Goal: Task Accomplishment & Management: Complete application form

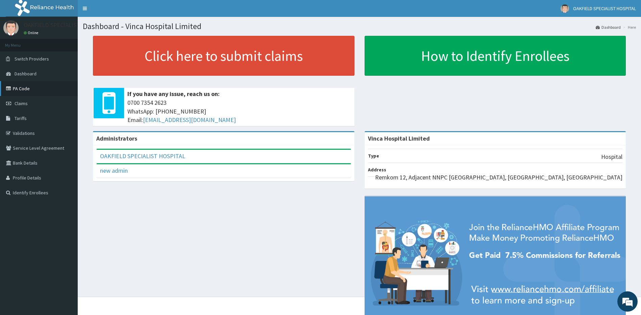
drag, startPoint x: 22, startPoint y: 87, endPoint x: 25, endPoint y: 86, distance: 3.5
click at [22, 87] on link "PA Code" at bounding box center [39, 88] width 78 height 15
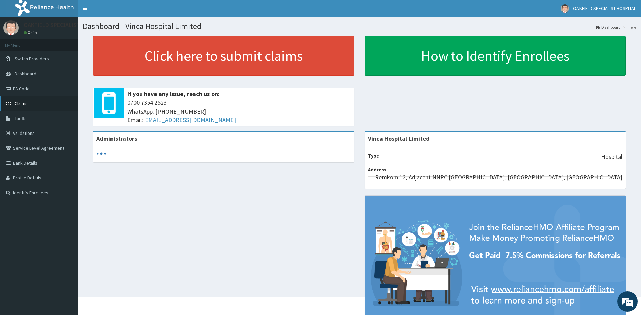
click at [19, 104] on span "Claims" at bounding box center [21, 103] width 13 height 6
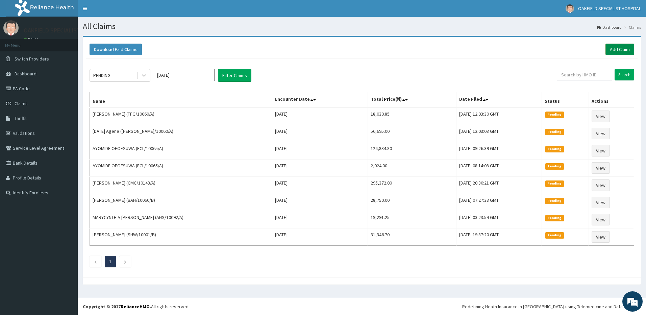
click at [618, 47] on link "Add Claim" at bounding box center [619, 49] width 29 height 11
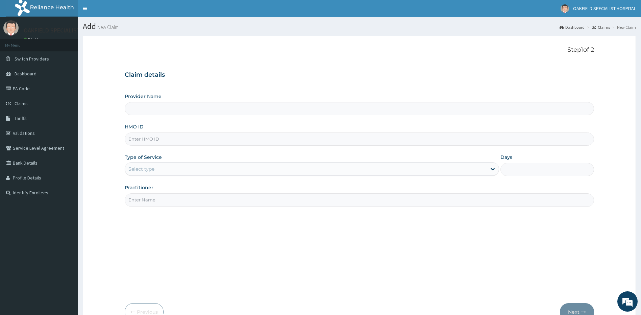
type input "Vinca Hospital Limited"
click at [150, 143] on input "HMO ID" at bounding box center [360, 138] width 470 height 13
paste input "TFG/10060/A"
type input "TFG/10060/A"
click at [152, 168] on div "Select type" at bounding box center [141, 169] width 26 height 7
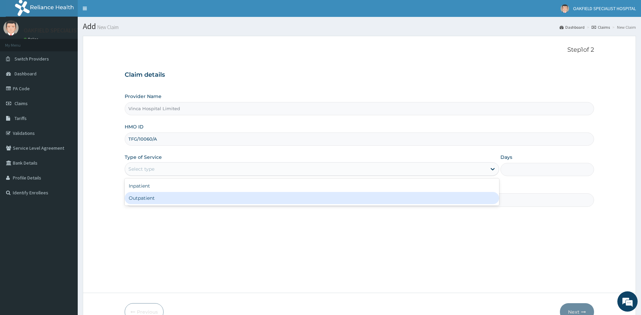
click at [151, 194] on div "Outpatient" at bounding box center [312, 198] width 375 height 12
type input "1"
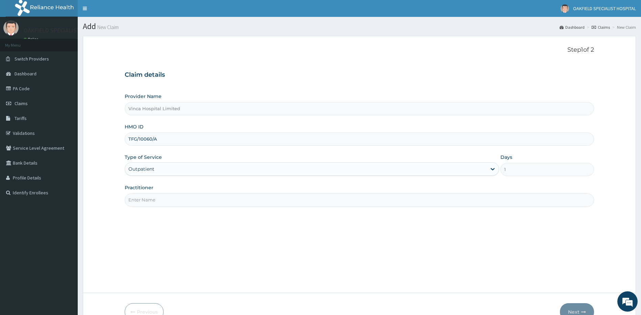
click at [149, 200] on input "Practitioner" at bounding box center [360, 199] width 470 height 13
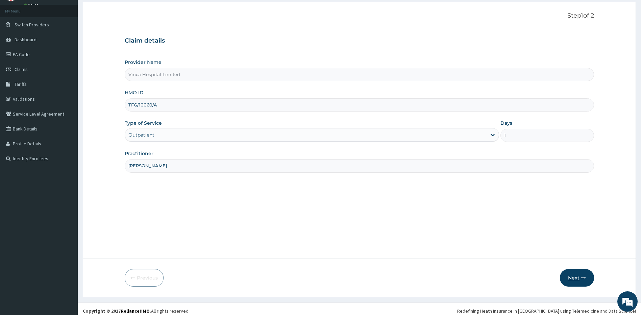
scroll to position [39, 0]
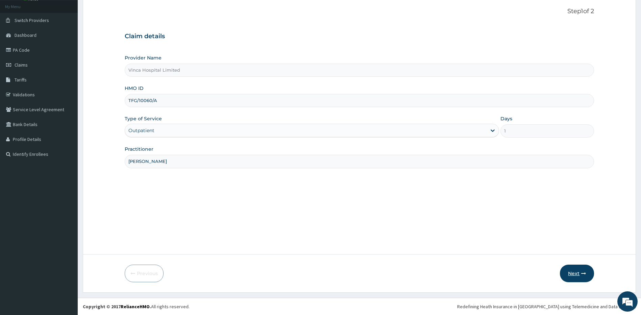
type input "[PERSON_NAME]"
click at [581, 278] on button "Next" at bounding box center [577, 273] width 34 height 18
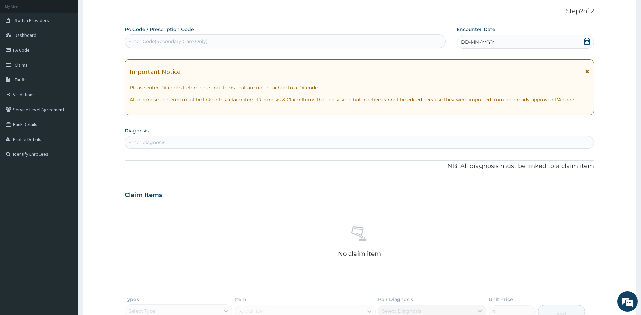
click at [175, 41] on div "Enter Code(Secondary Care Only)" at bounding box center [167, 41] width 79 height 7
paste input "PA/E81F47"
type input "PA/E81F47"
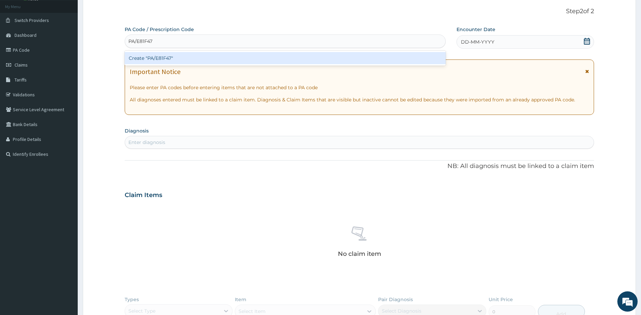
click at [146, 60] on div "Create "PA/E81F47"" at bounding box center [285, 58] width 321 height 12
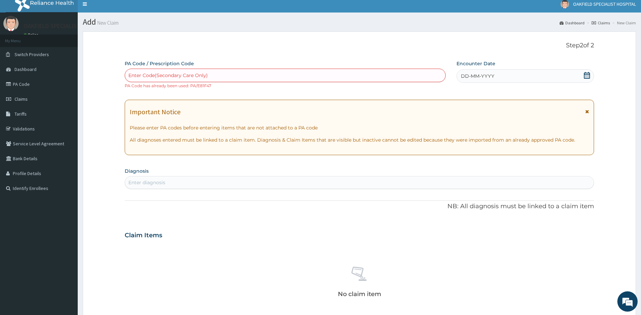
scroll to position [0, 0]
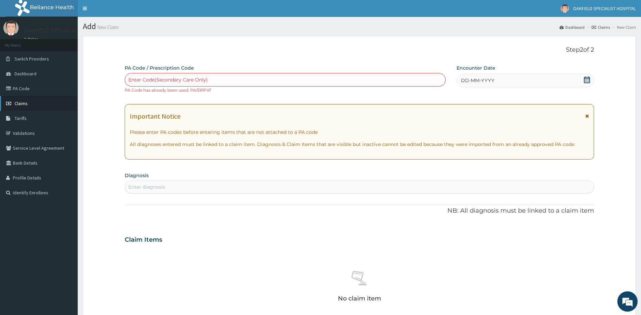
click at [23, 104] on span "Claims" at bounding box center [21, 103] width 13 height 6
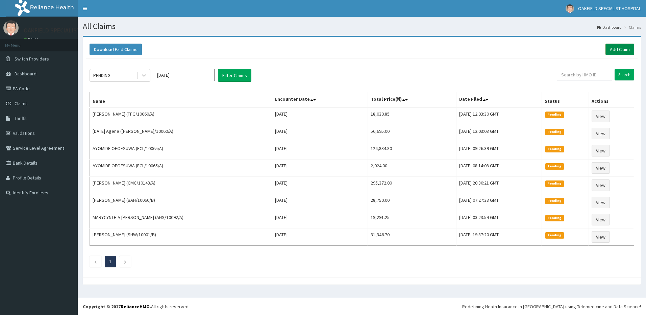
click at [616, 54] on link "Add Claim" at bounding box center [619, 49] width 29 height 11
click at [618, 51] on link "Add Claim" at bounding box center [619, 49] width 29 height 11
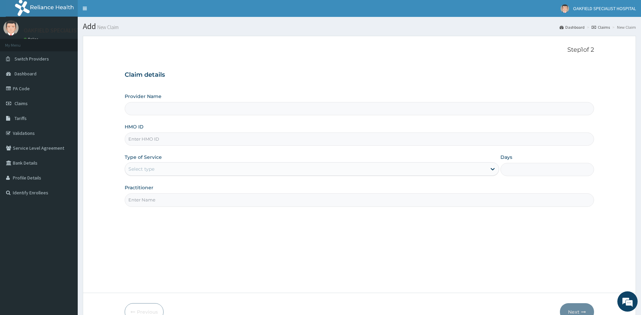
type input "Vinca Hospital Limited"
click at [140, 140] on input "HMO ID" at bounding box center [360, 138] width 470 height 13
paste input "FMI/10074/D"
click at [138, 139] on input "FMI/10074/D" at bounding box center [360, 138] width 470 height 13
type input "FMI/10074/D"
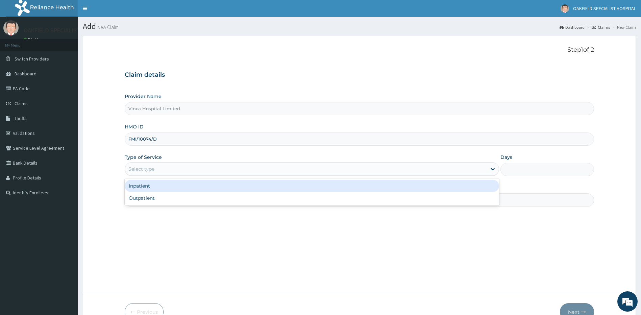
click at [140, 170] on div "Select type" at bounding box center [141, 169] width 26 height 7
click at [149, 192] on div "Inpatient" at bounding box center [312, 186] width 375 height 12
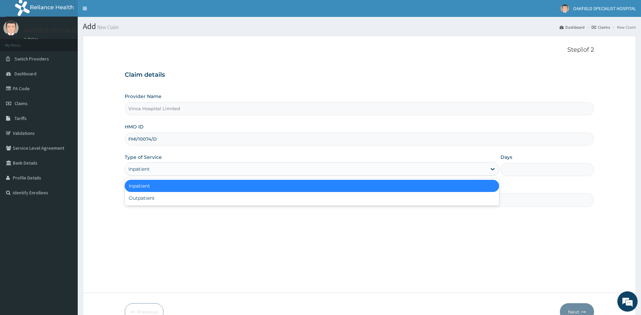
click at [149, 170] on div "Inpatient" at bounding box center [138, 169] width 21 height 7
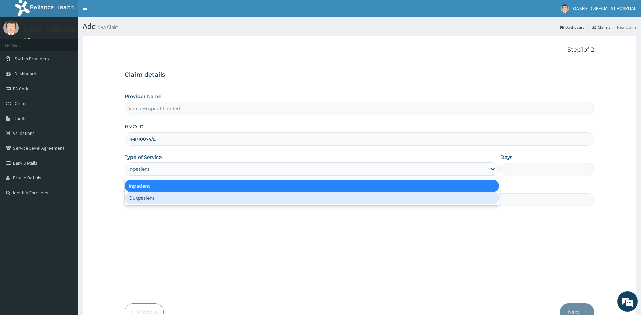
click at [144, 198] on div "Outpatient" at bounding box center [312, 198] width 375 height 12
type input "1"
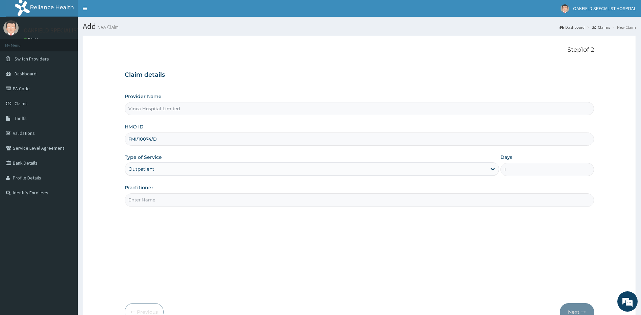
click at [147, 195] on input "Practitioner" at bounding box center [360, 199] width 470 height 13
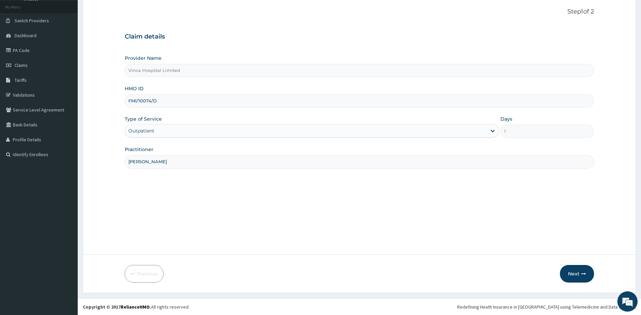
scroll to position [39, 0]
type input "DR DAVID"
click at [574, 271] on button "Next" at bounding box center [577, 273] width 34 height 18
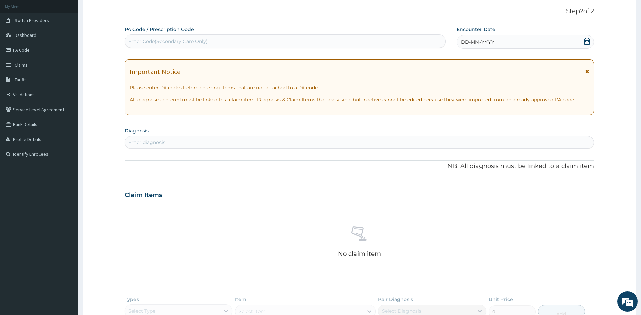
click at [142, 42] on div "Enter Code(Secondary Care Only)" at bounding box center [167, 41] width 79 height 7
paste input "PA/12C90B"
type input "PA/12C90B"
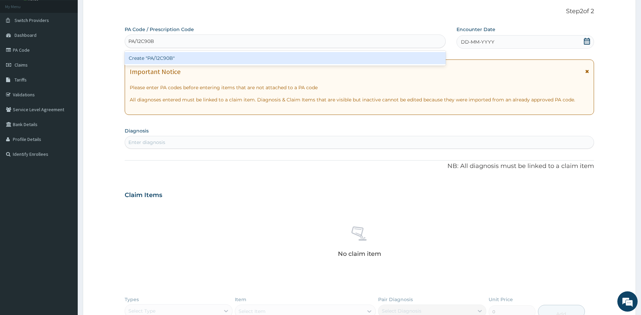
click at [143, 55] on div "Create "PA/12C90B"" at bounding box center [285, 58] width 321 height 12
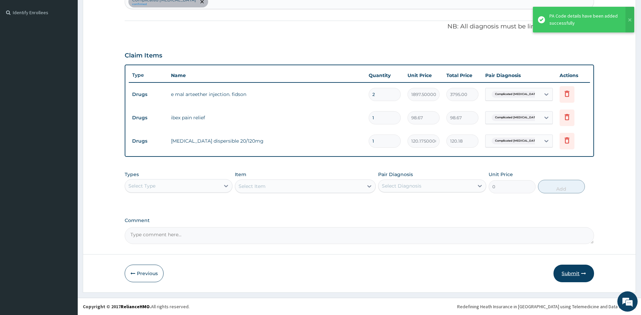
click at [565, 270] on button "Submit" at bounding box center [573, 273] width 41 height 18
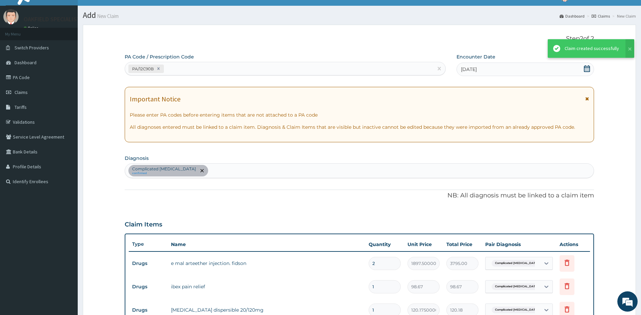
scroll to position [180, 0]
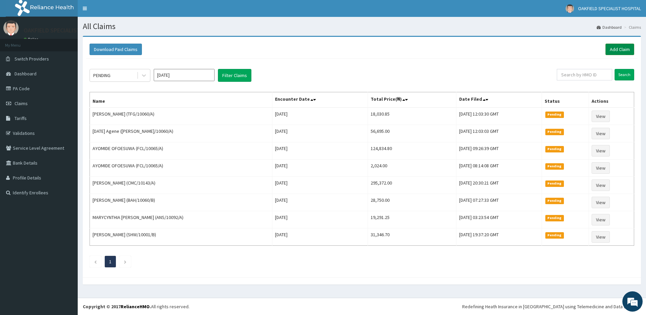
click at [621, 46] on link "Add Claim" at bounding box center [619, 49] width 29 height 11
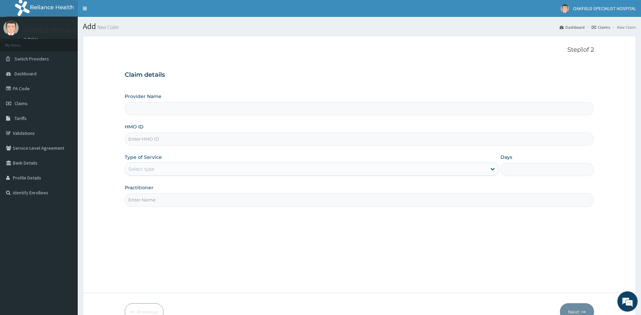
type input "Vinca Hospital Limited"
click at [153, 134] on input "HMO ID" at bounding box center [360, 138] width 470 height 13
paste input "SLB/10197/A"
type input "SLB/10197/A"
click at [156, 167] on div "Select type" at bounding box center [306, 168] width 362 height 11
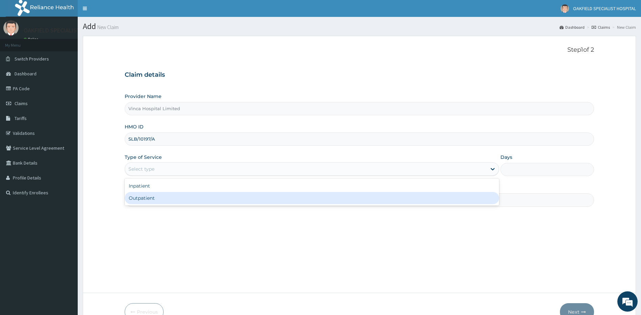
click at [165, 196] on div "Outpatient" at bounding box center [312, 198] width 375 height 12
type input "1"
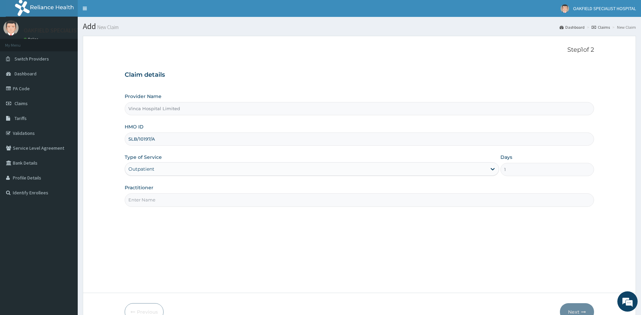
drag, startPoint x: 167, startPoint y: 198, endPoint x: 151, endPoint y: 199, distance: 15.9
click at [167, 198] on input "Practitioner" at bounding box center [360, 199] width 470 height 13
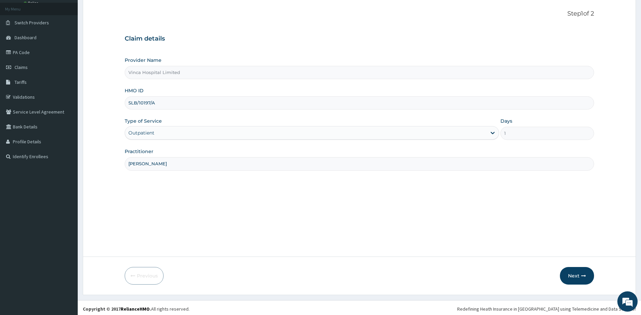
scroll to position [39, 0]
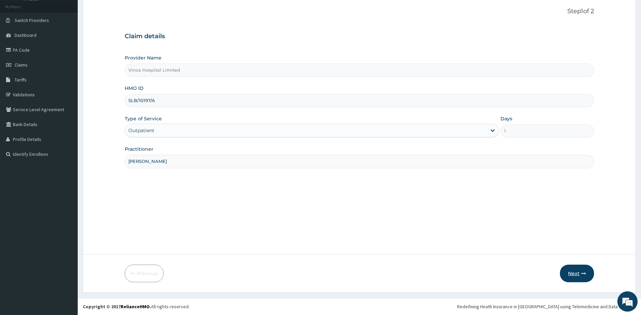
type input "DR DAVID"
click at [575, 273] on button "Next" at bounding box center [577, 273] width 34 height 18
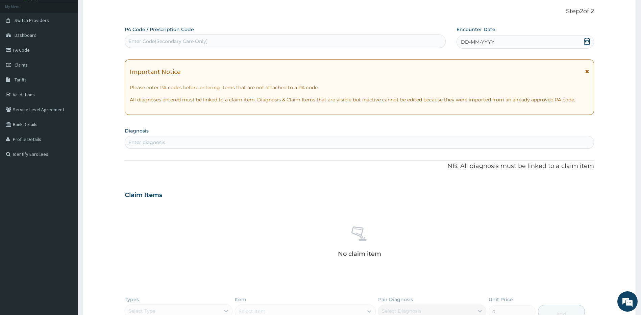
click at [137, 42] on div "Enter Code(Secondary Care Only)" at bounding box center [167, 41] width 79 height 7
paste input "PA/4B7198"
type input "PA/4B7198"
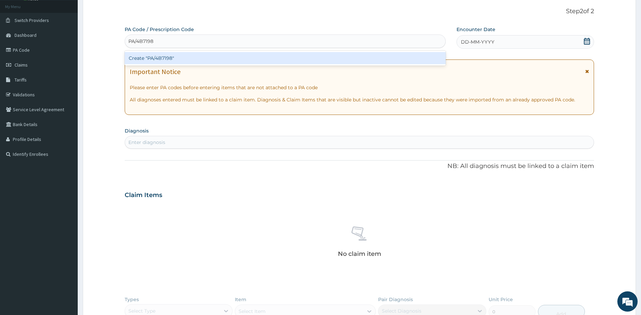
click at [159, 56] on div "Create "PA/4B7198"" at bounding box center [285, 58] width 321 height 12
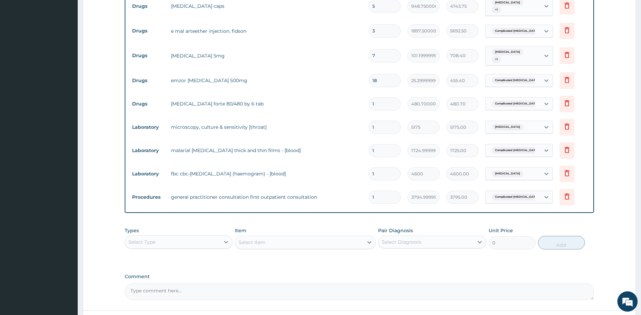
scroll to position [320, 0]
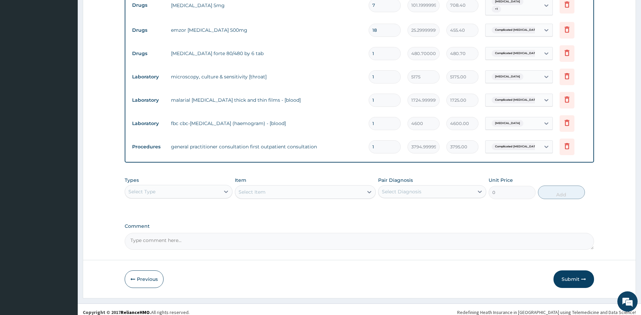
click at [573, 271] on button "Submit" at bounding box center [573, 279] width 41 height 18
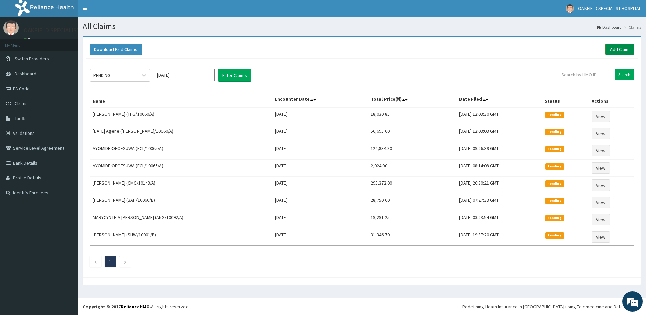
click at [621, 52] on link "Add Claim" at bounding box center [619, 49] width 29 height 11
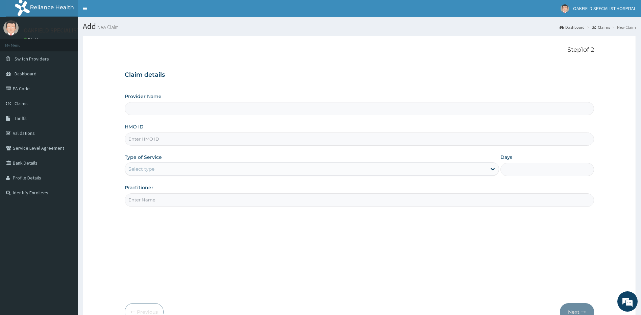
type input "Vinca Hospital Limited"
click at [146, 143] on input "HMO ID" at bounding box center [360, 138] width 470 height 13
paste input "NGL/10025/C"
type input "NGL/10025/C"
click at [137, 171] on div "Select type" at bounding box center [141, 169] width 26 height 7
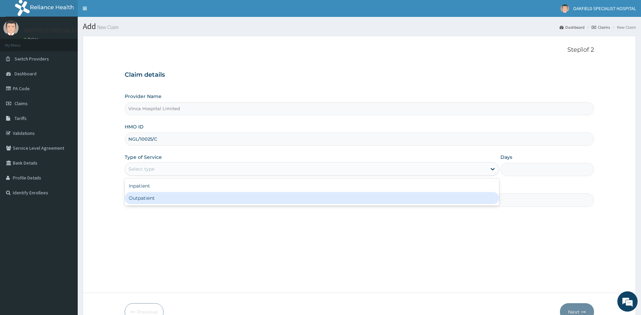
click at [148, 200] on div "Outpatient" at bounding box center [312, 198] width 375 height 12
type input "1"
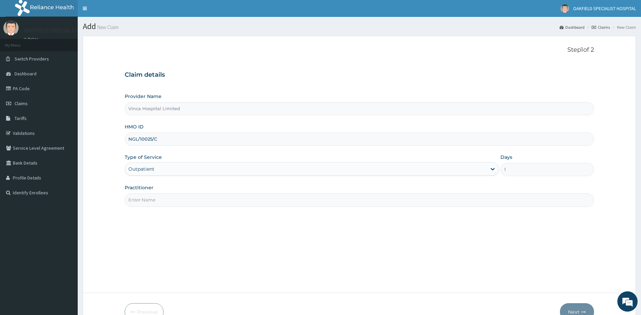
click at [148, 200] on input "Practitioner" at bounding box center [360, 199] width 470 height 13
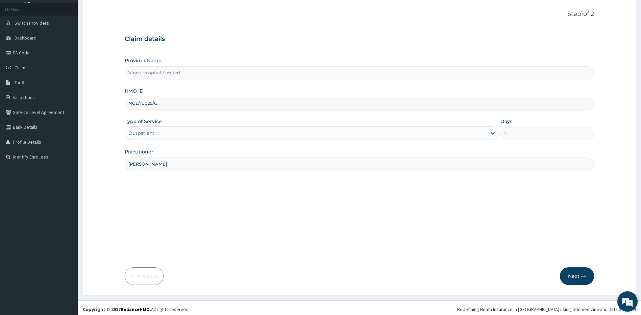
scroll to position [39, 0]
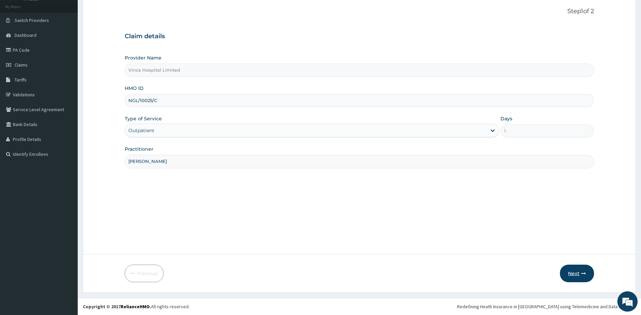
type input "[PERSON_NAME]"
click at [583, 272] on icon "button" at bounding box center [583, 273] width 5 height 5
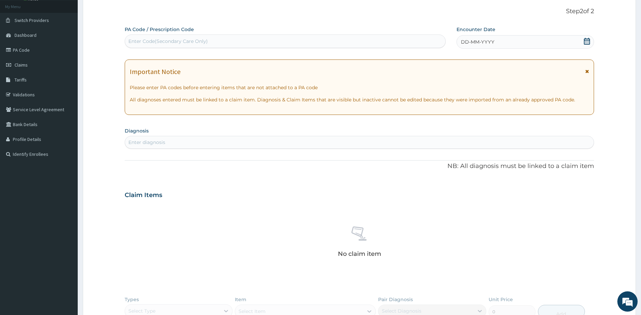
click at [160, 42] on div "Enter Code(Secondary Care Only)" at bounding box center [167, 41] width 79 height 7
paste input "PA/DB65AF"
type input "PA/DB65AF"
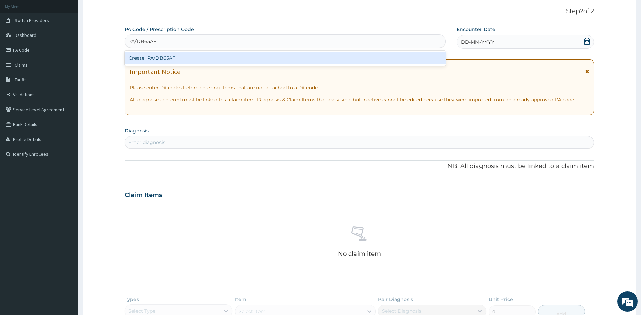
click at [146, 57] on div "Create "PA/DB65AF"" at bounding box center [285, 58] width 321 height 12
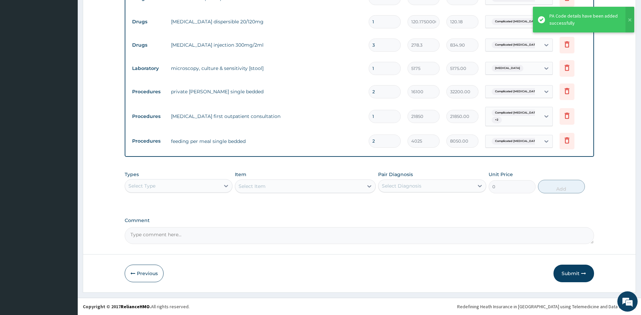
click at [571, 274] on button "Submit" at bounding box center [573, 273] width 41 height 18
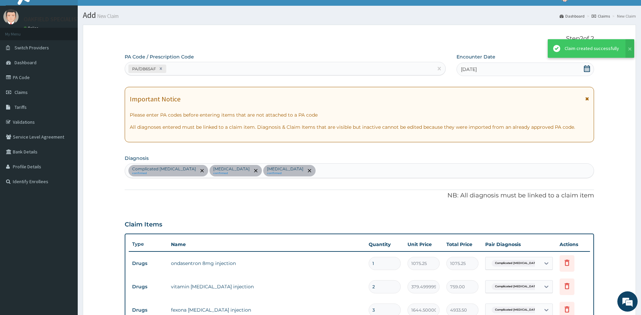
scroll to position [369, 0]
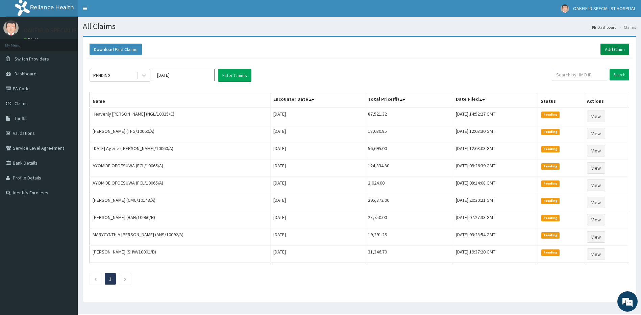
click at [609, 47] on link "Add Claim" at bounding box center [614, 49] width 29 height 11
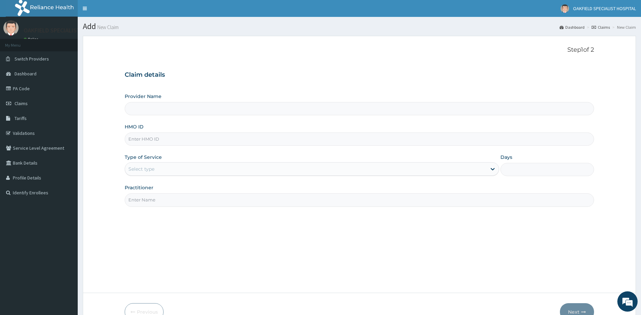
click at [149, 135] on input "HMO ID" at bounding box center [360, 138] width 470 height 13
type input "Vinca Hospital Limited"
paste input "ANH/10060/A"
type input "ANH/10060/A"
drag, startPoint x: 139, startPoint y: 166, endPoint x: 142, endPoint y: 174, distance: 8.0
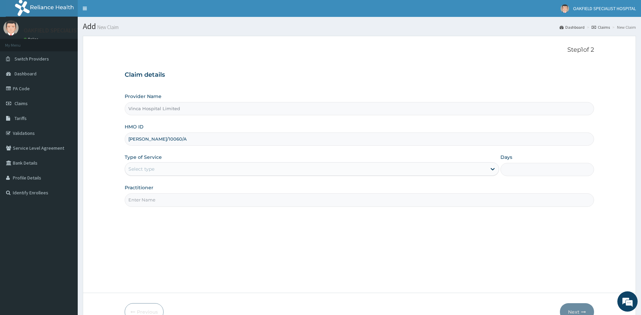
click at [139, 167] on div "Select type" at bounding box center [141, 169] width 26 height 7
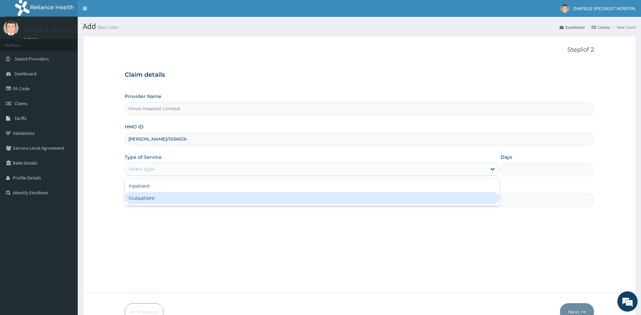
click at [154, 199] on div "Outpatient" at bounding box center [312, 198] width 375 height 12
type input "1"
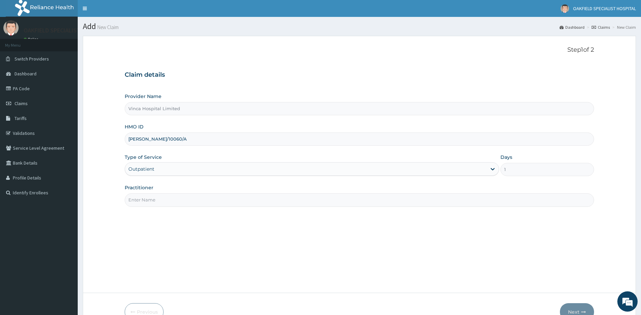
drag, startPoint x: 154, startPoint y: 199, endPoint x: 168, endPoint y: 162, distance: 39.0
click at [154, 198] on input "Practitioner" at bounding box center [360, 199] width 470 height 13
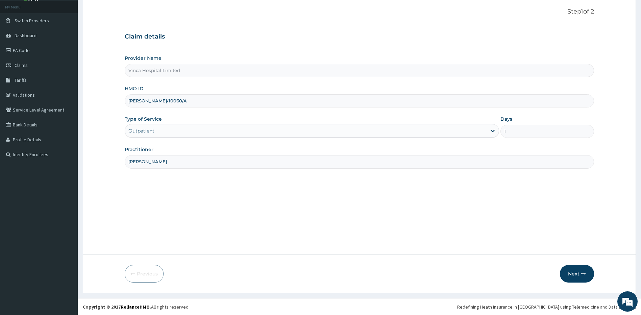
scroll to position [39, 0]
type input "DR DAVID"
click at [575, 269] on button "Next" at bounding box center [577, 273] width 34 height 18
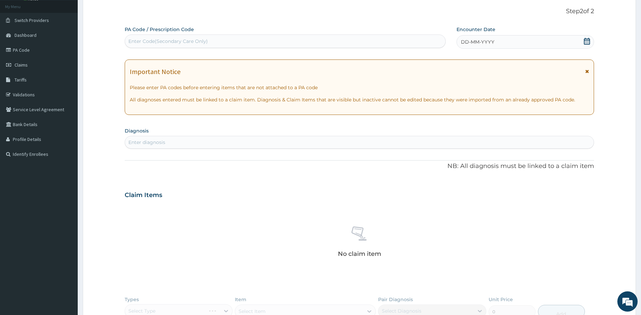
click at [140, 42] on div "Enter Code(Secondary Care Only)" at bounding box center [167, 41] width 79 height 7
paste input "PA/465F55"
type input "PA/465F55"
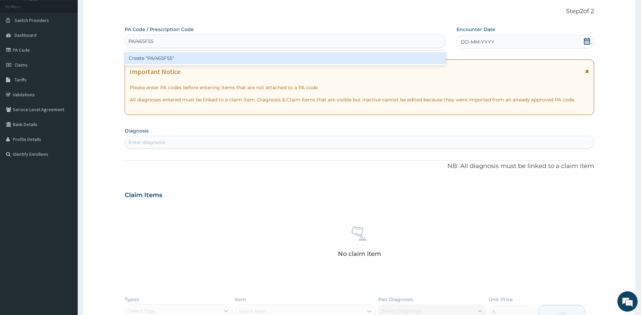
click at [167, 58] on div "Create "PA/465F55"" at bounding box center [285, 58] width 321 height 12
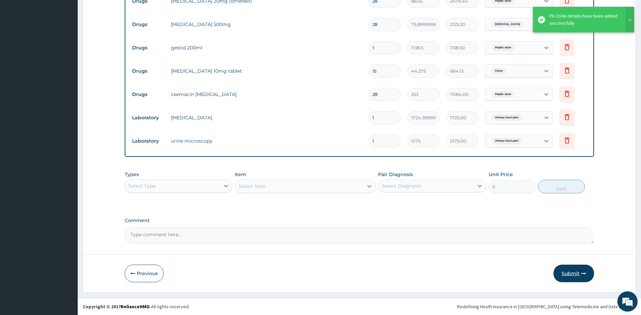
click at [570, 276] on button "Submit" at bounding box center [573, 273] width 41 height 18
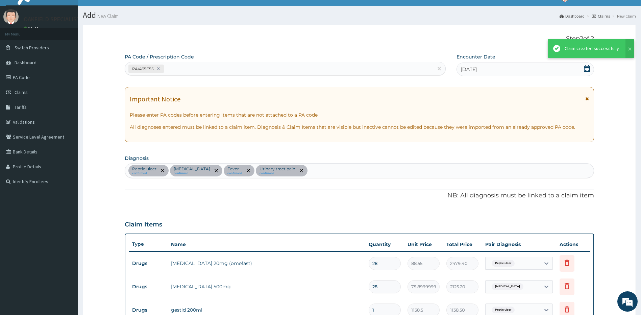
scroll to position [273, 0]
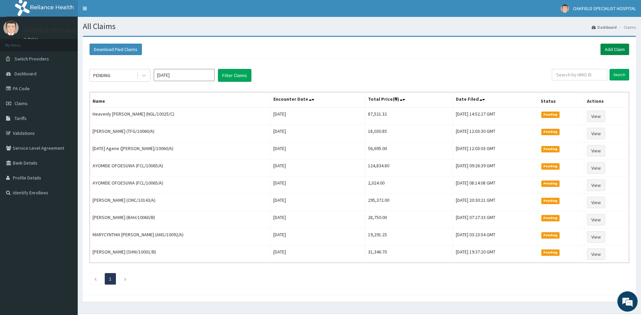
click at [606, 51] on link "Add Claim" at bounding box center [614, 49] width 29 height 11
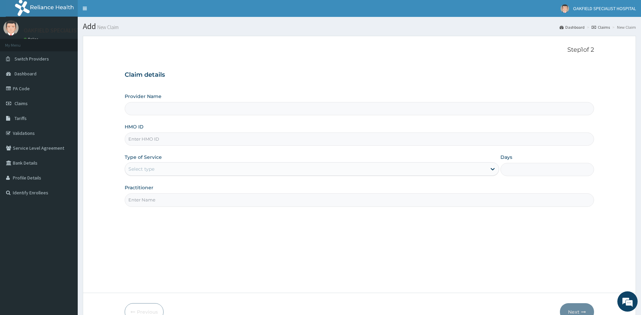
type input "Vinca Hospital Limited"
click at [160, 142] on input "HMO ID" at bounding box center [360, 138] width 470 height 13
paste input "[PERSON_NAME]/10005/A"
type input "[PERSON_NAME]/10005/A"
click at [155, 172] on div "Select type" at bounding box center [306, 168] width 362 height 11
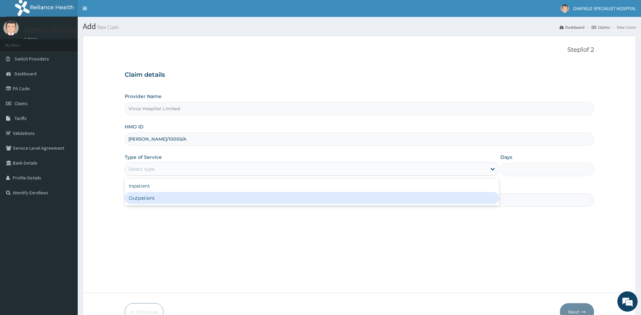
click at [150, 198] on div "Outpatient" at bounding box center [312, 198] width 375 height 12
type input "1"
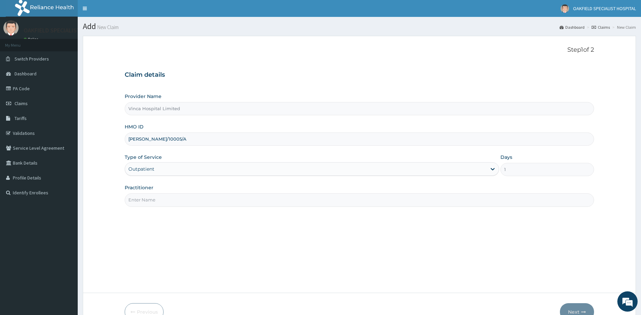
click at [150, 200] on input "Practitioner" at bounding box center [360, 199] width 470 height 13
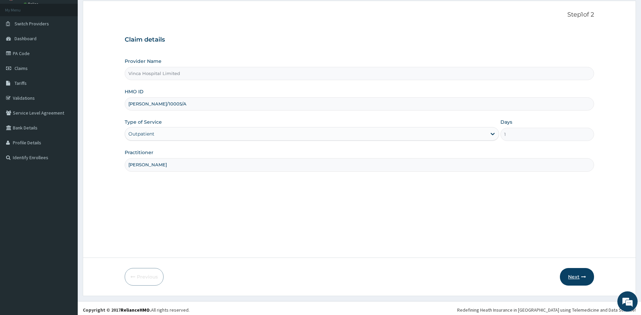
scroll to position [39, 0]
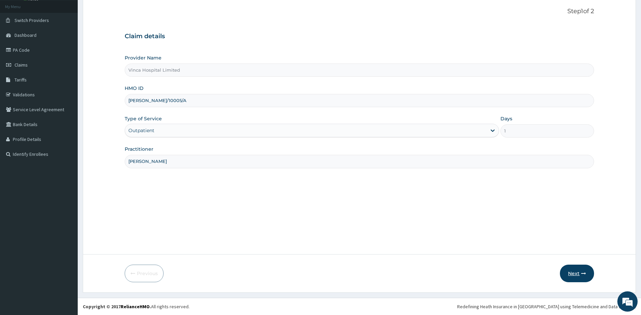
type input "[PERSON_NAME]"
click at [575, 273] on button "Next" at bounding box center [577, 273] width 34 height 18
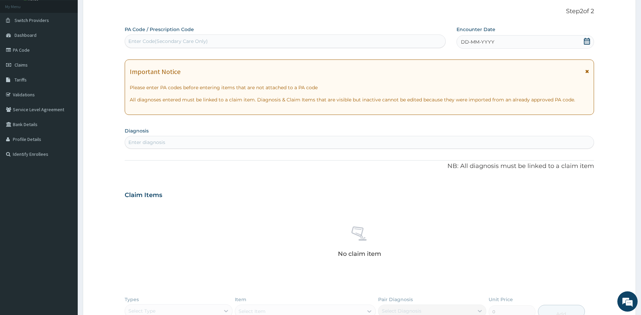
click at [175, 43] on div "Enter Code(Secondary Care Only)" at bounding box center [167, 41] width 79 height 7
paste input "PA/3FB663"
type input "PA/3FB663"
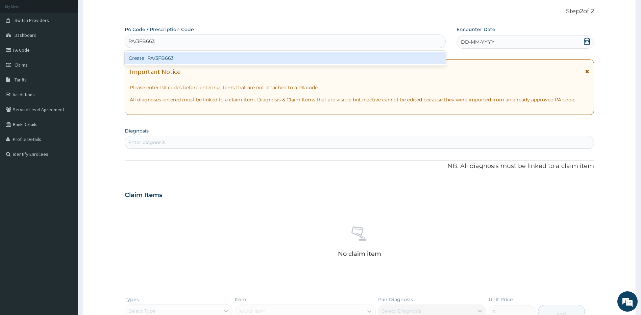
click at [150, 55] on div "Create "PA/3FB663"" at bounding box center [285, 58] width 321 height 12
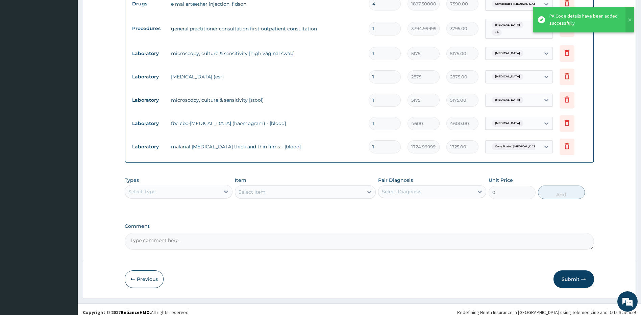
click at [575, 275] on button "Submit" at bounding box center [573, 279] width 41 height 18
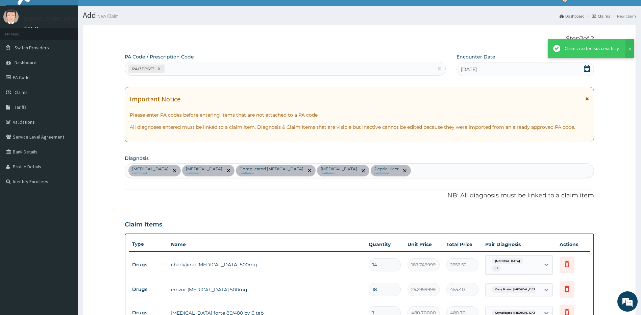
scroll to position [366, 0]
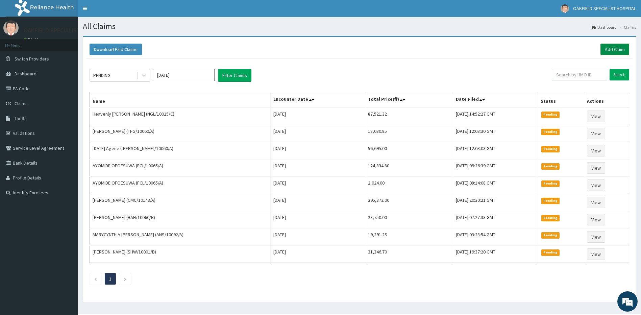
click at [615, 49] on link "Add Claim" at bounding box center [614, 49] width 29 height 11
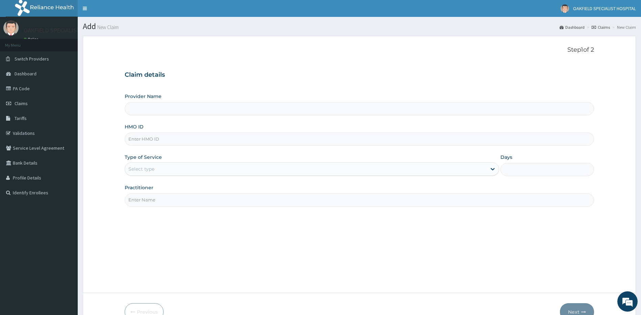
click at [149, 142] on input "HMO ID" at bounding box center [360, 138] width 470 height 13
type input "Vinca Hospital Limited"
paste input "RTM/10066/B"
type input "RTM/10066/B"
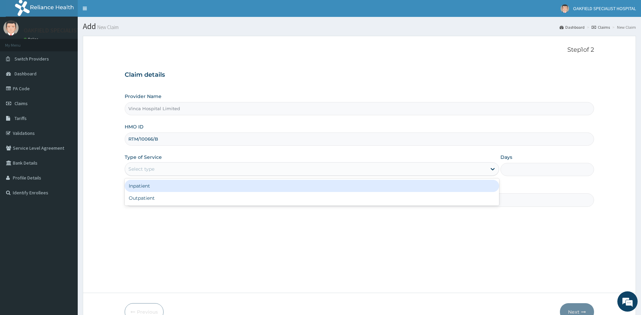
drag, startPoint x: 147, startPoint y: 163, endPoint x: 150, endPoint y: 179, distance: 16.2
click at [148, 163] on div "Select type" at bounding box center [312, 169] width 375 height 14
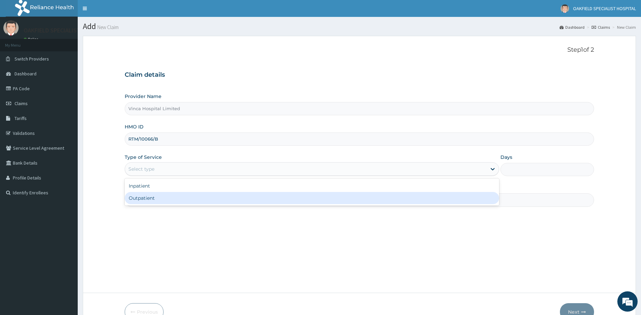
click at [148, 200] on div "Outpatient" at bounding box center [312, 198] width 375 height 12
type input "1"
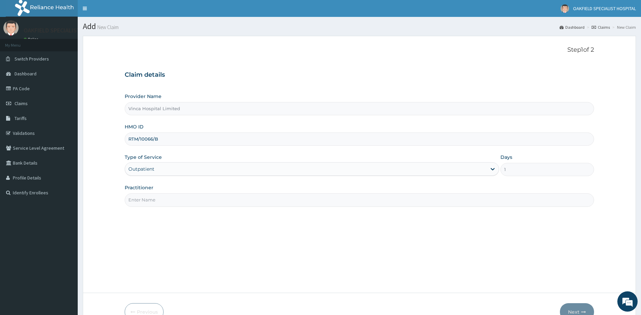
click at [149, 199] on input "Practitioner" at bounding box center [360, 199] width 470 height 13
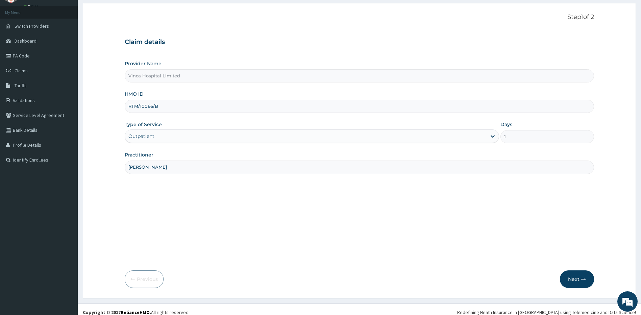
scroll to position [34, 0]
type input "[PERSON_NAME]"
click at [575, 279] on button "Next" at bounding box center [577, 278] width 34 height 18
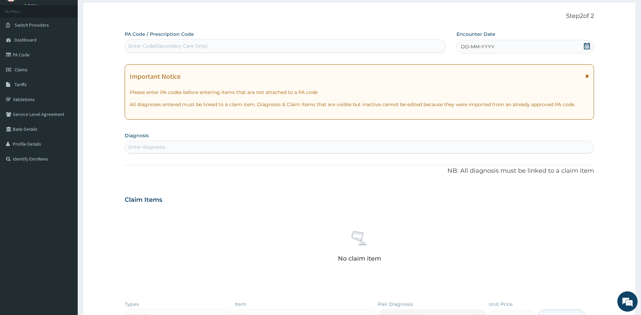
scroll to position [0, 0]
click at [192, 46] on div "Enter Code(Secondary Care Only)" at bounding box center [167, 46] width 79 height 7
paste input "PA/10EF66"
type input "PA/10EF66"
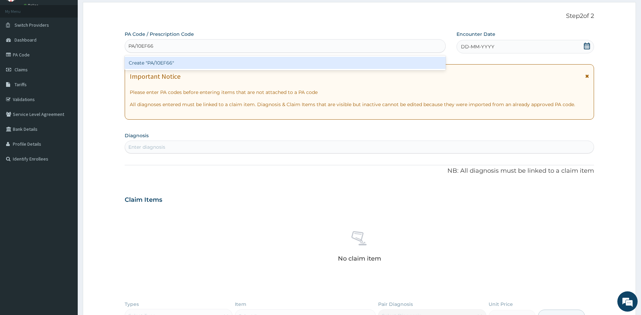
click at [137, 65] on div "Create "PA/10EF66"" at bounding box center [285, 63] width 321 height 12
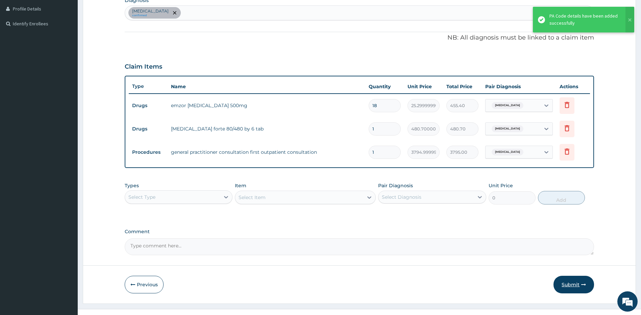
click at [575, 282] on button "Submit" at bounding box center [573, 285] width 41 height 18
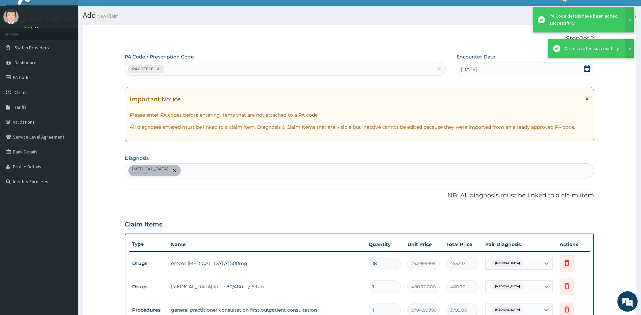
scroll to position [169, 0]
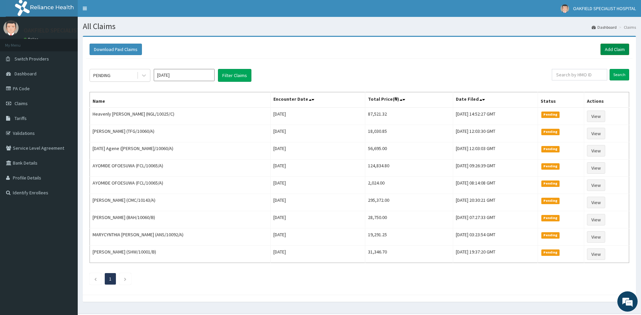
drag, startPoint x: 612, startPoint y: 48, endPoint x: 616, endPoint y: 46, distance: 4.7
click at [612, 48] on link "Add Claim" at bounding box center [614, 49] width 29 height 11
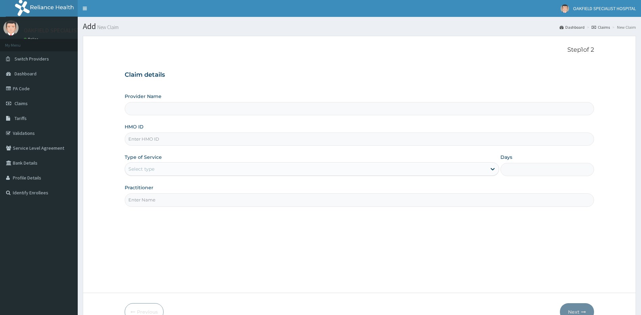
click at [134, 134] on input "HMO ID" at bounding box center [360, 138] width 470 height 13
paste input "FCL/10065/A"
type input "Vinca Hospital Limited"
type input "FCL/10065/A"
click at [141, 167] on div "Select type" at bounding box center [141, 169] width 26 height 7
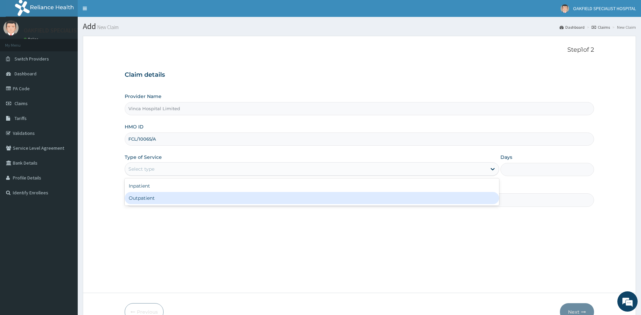
click at [150, 196] on div "Outpatient" at bounding box center [312, 198] width 375 height 12
type input "1"
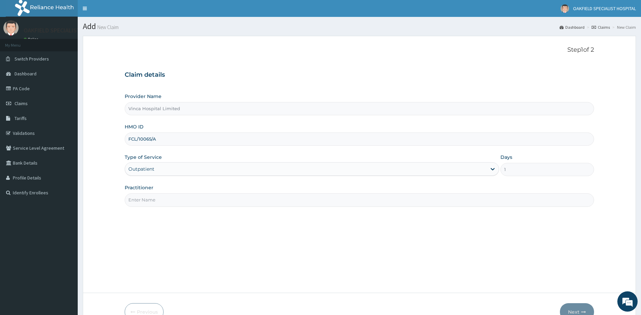
click at [151, 196] on input "Practitioner" at bounding box center [360, 199] width 470 height 13
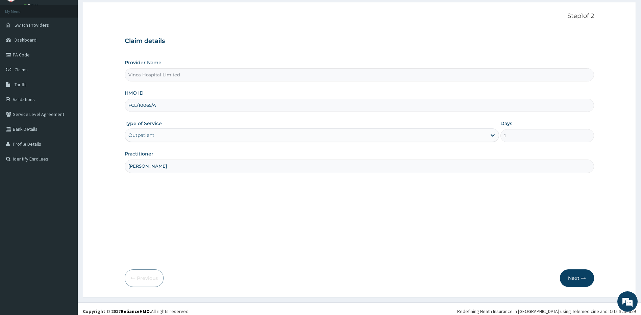
scroll to position [39, 0]
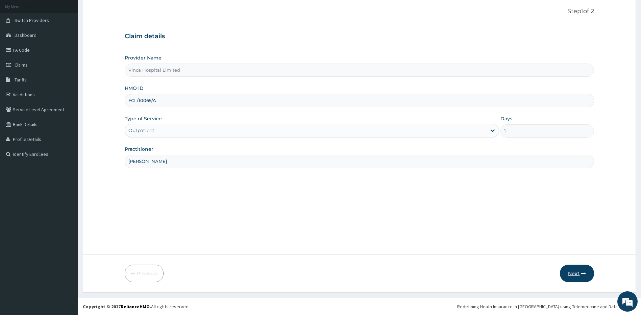
type input "DR DAVID"
click at [571, 275] on button "Next" at bounding box center [577, 273] width 34 height 18
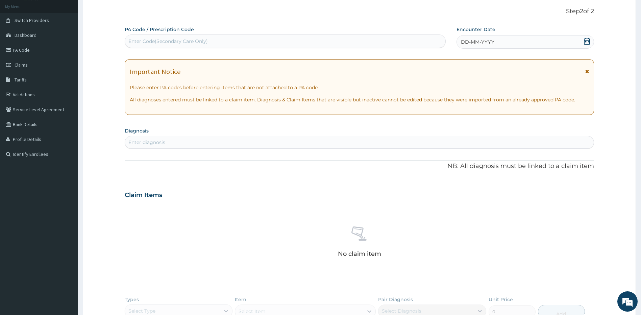
scroll to position [0, 0]
click at [176, 42] on div "Enter Code(Secondary Care Only)" at bounding box center [167, 41] width 79 height 7
paste input "PA/C231B3"
type input "PA/C231B3"
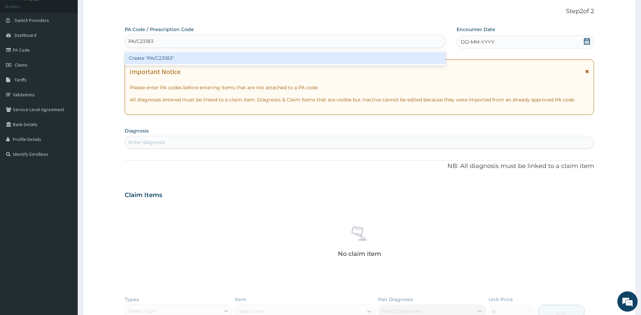
click at [168, 61] on div "Create "PA/C231B3"" at bounding box center [285, 58] width 321 height 12
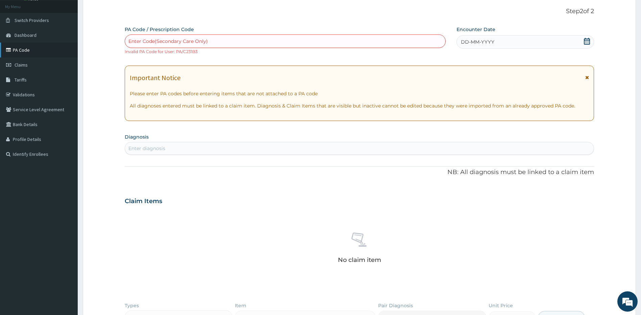
click at [19, 47] on link "PA Code" at bounding box center [39, 50] width 78 height 15
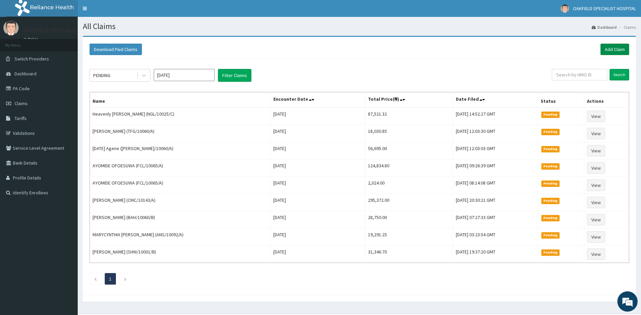
click at [619, 47] on link "Add Claim" at bounding box center [614, 49] width 29 height 11
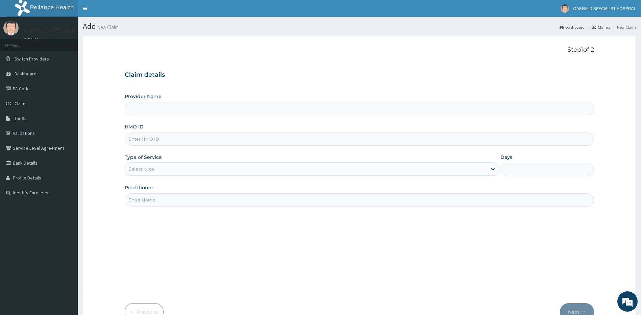
click at [162, 138] on input "HMO ID" at bounding box center [360, 138] width 470 height 13
type input "Vinca Hospital Limited"
paste input "FMI/10074/D"
type input "FMI/10074/D"
click at [155, 171] on div "Select type" at bounding box center [306, 168] width 362 height 11
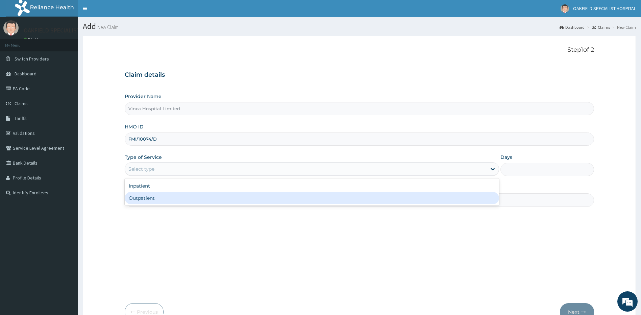
drag, startPoint x: 159, startPoint y: 192, endPoint x: 162, endPoint y: 197, distance: 5.3
click at [159, 193] on div "Outpatient" at bounding box center [312, 198] width 375 height 12
type input "1"
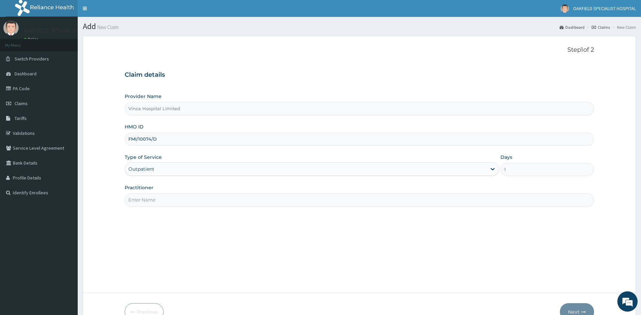
click at [154, 197] on input "Practitioner" at bounding box center [360, 199] width 470 height 13
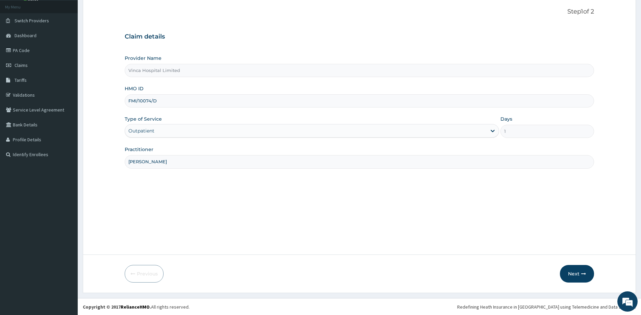
scroll to position [39, 0]
type input "[PERSON_NAME]"
click at [575, 273] on button "Next" at bounding box center [577, 273] width 34 height 18
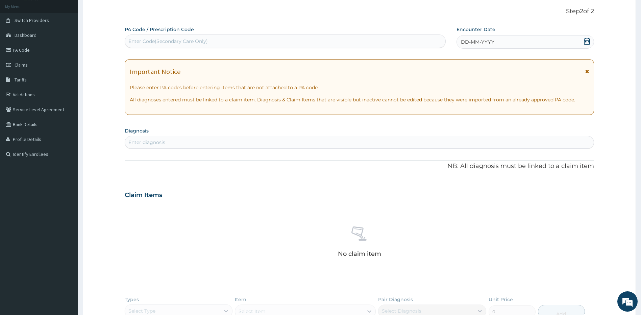
scroll to position [0, 0]
click at [161, 40] on div "Enter Code(Secondary Care Only)" at bounding box center [167, 41] width 79 height 7
paste input "PA/C231B3"
type input "PA/C231B3"
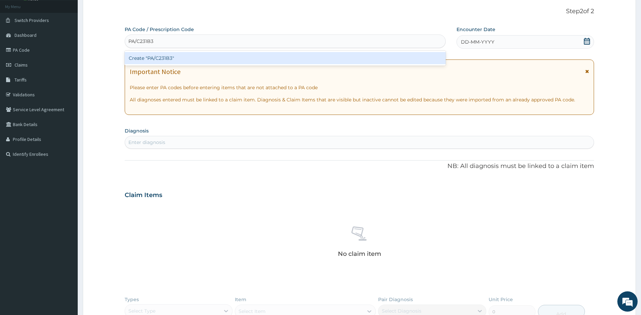
click at [144, 59] on div "Create "PA/C231B3"" at bounding box center [285, 58] width 321 height 12
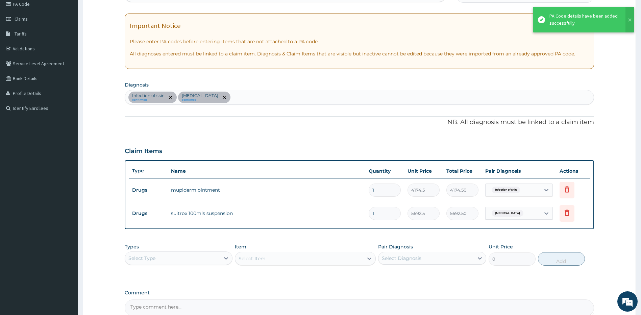
scroll to position [157, 0]
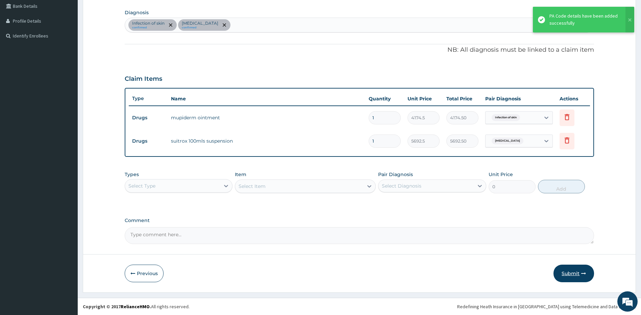
click at [577, 275] on button "Submit" at bounding box center [573, 273] width 41 height 18
